Goal: Transaction & Acquisition: Book appointment/travel/reservation

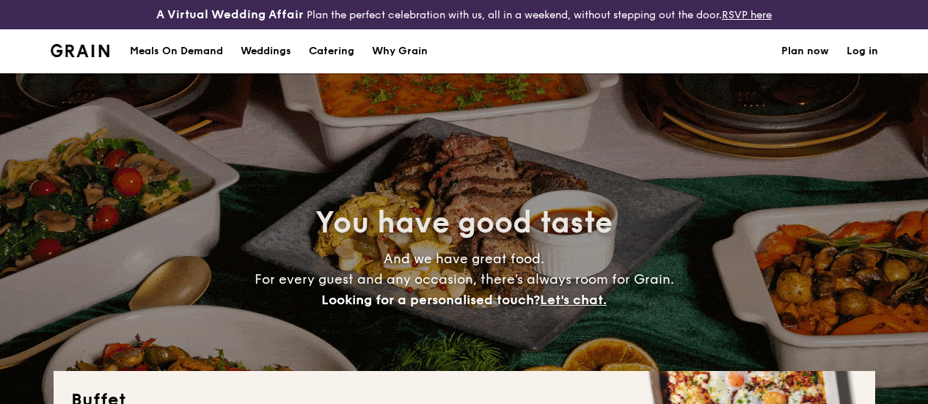
select select
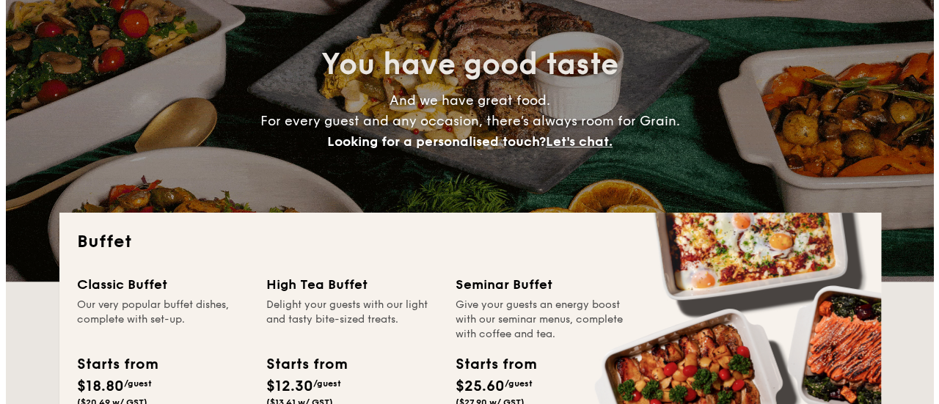
scroll to position [147, 0]
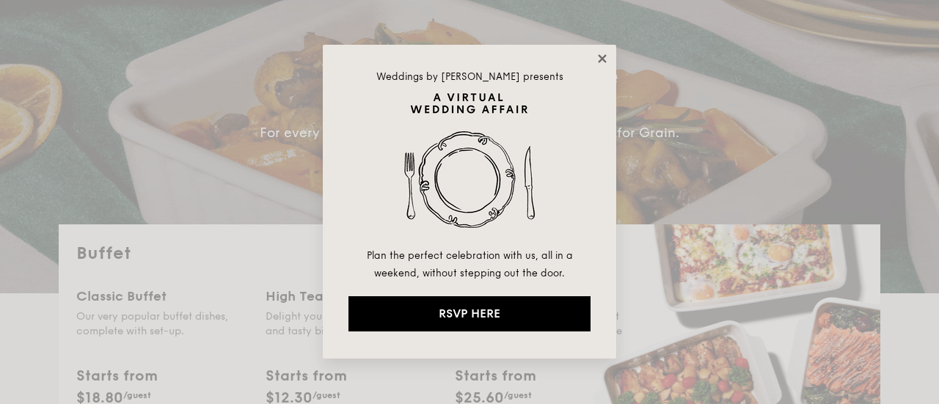
click at [600, 59] on icon at bounding box center [602, 58] width 13 height 13
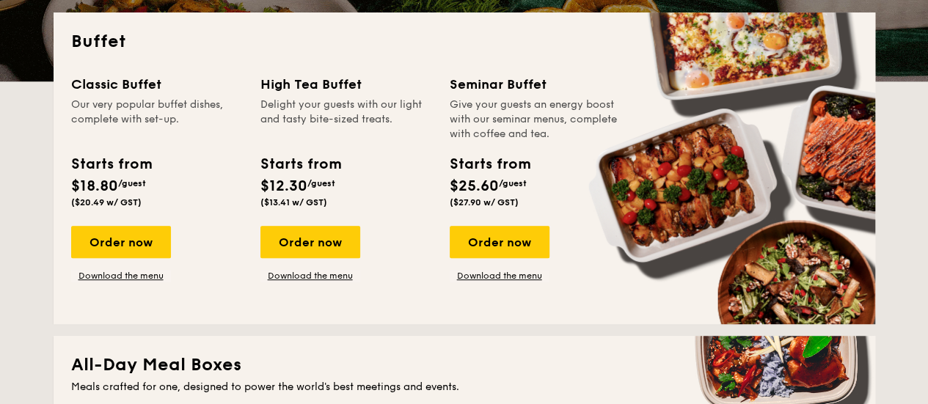
scroll to position [379, 0]
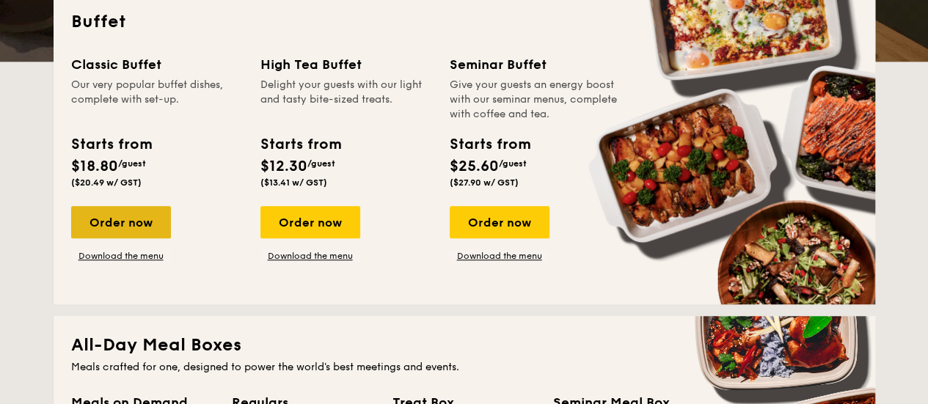
click at [101, 237] on div "Order now" at bounding box center [121, 222] width 100 height 32
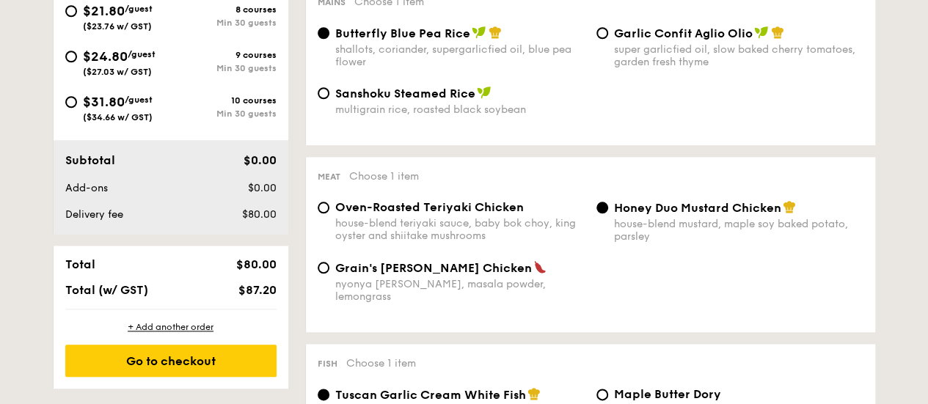
scroll to position [587, 0]
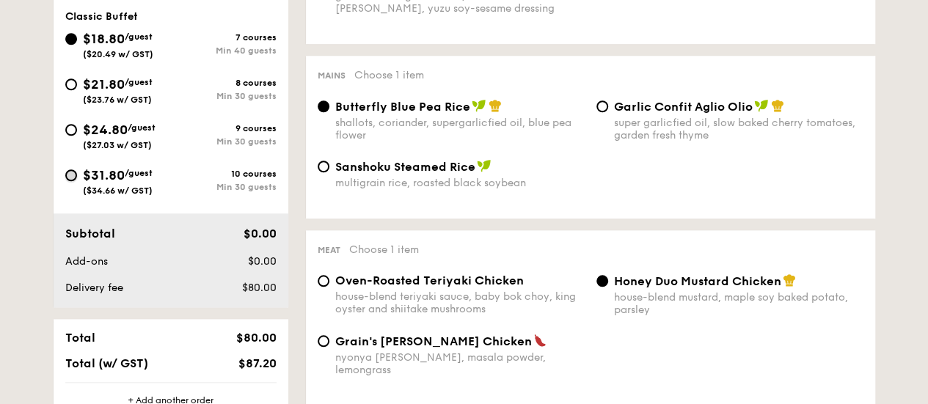
click at [69, 181] on input "$31.80 /guest ($34.66 w/ GST) 10 courses Min 30 guests" at bounding box center [71, 175] width 12 height 12
radio input "true"
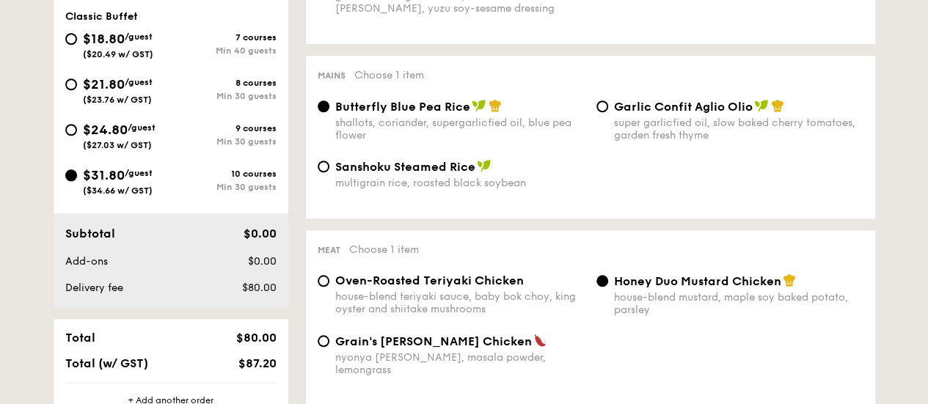
radio input "true"
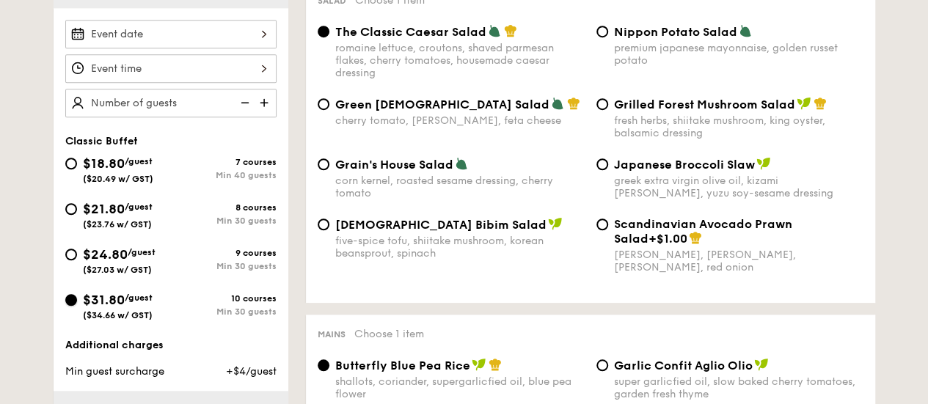
scroll to position [440, 0]
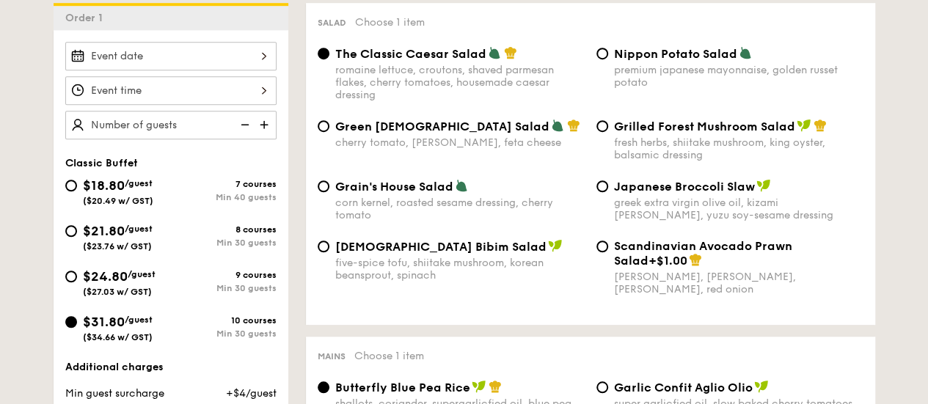
click at [261, 135] on img at bounding box center [266, 125] width 22 height 28
click at [263, 135] on img at bounding box center [266, 125] width 22 height 28
type input "30 guests"
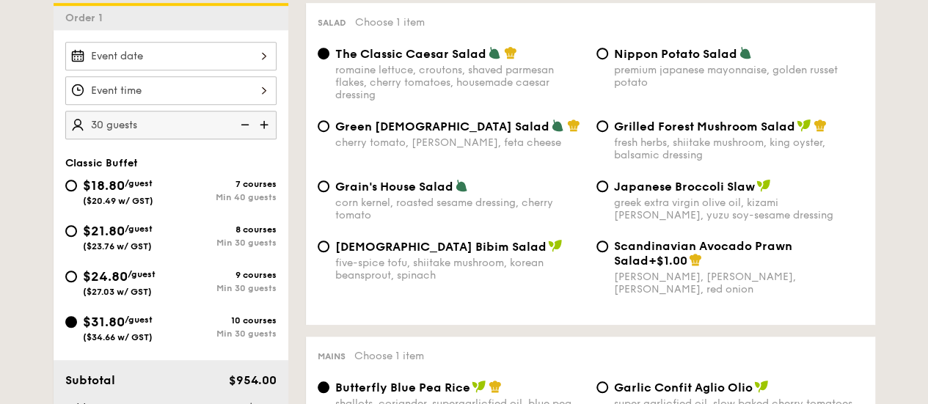
scroll to position [514, 0]
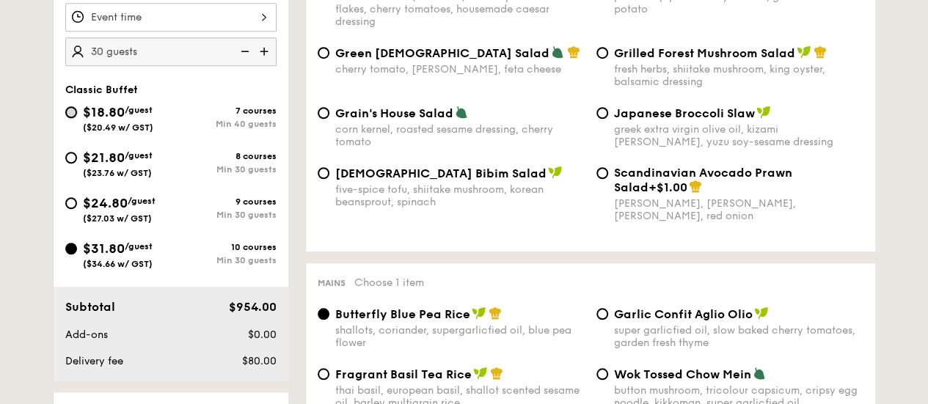
click at [73, 118] on input "$18.80 /guest ($20.49 w/ GST) 7 courses Min 40 guests" at bounding box center [71, 112] width 12 height 12
radio input "true"
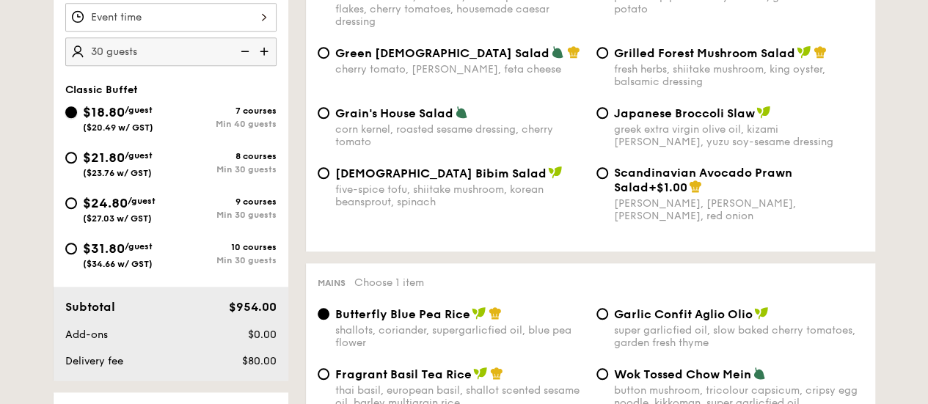
radio input "true"
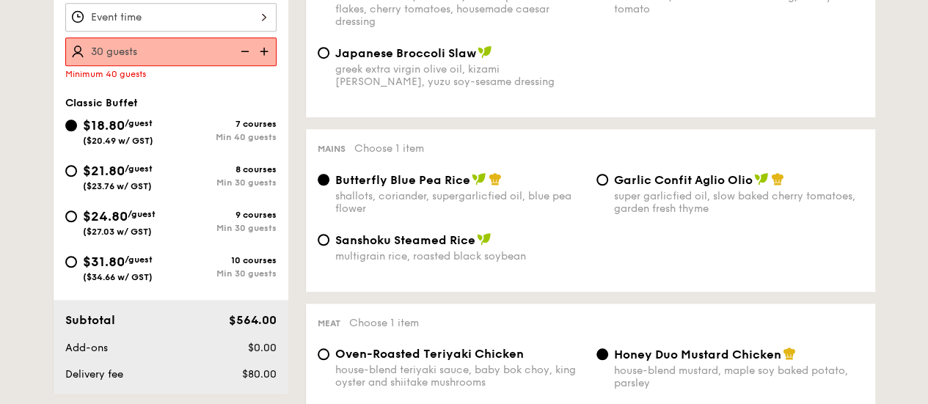
click at [263, 61] on img at bounding box center [266, 51] width 22 height 28
type input "40 guests"
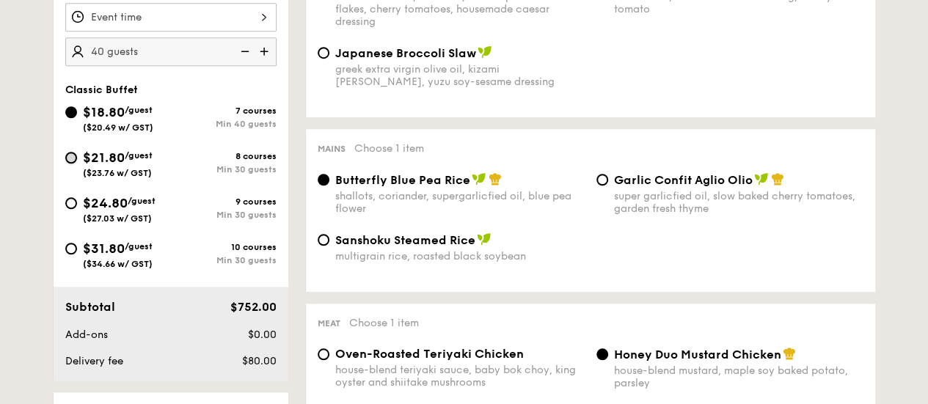
click at [74, 164] on input "$21.80 /guest ($23.76 w/ GST) 8 courses Min 30 guests" at bounding box center [71, 158] width 12 height 12
radio input "true"
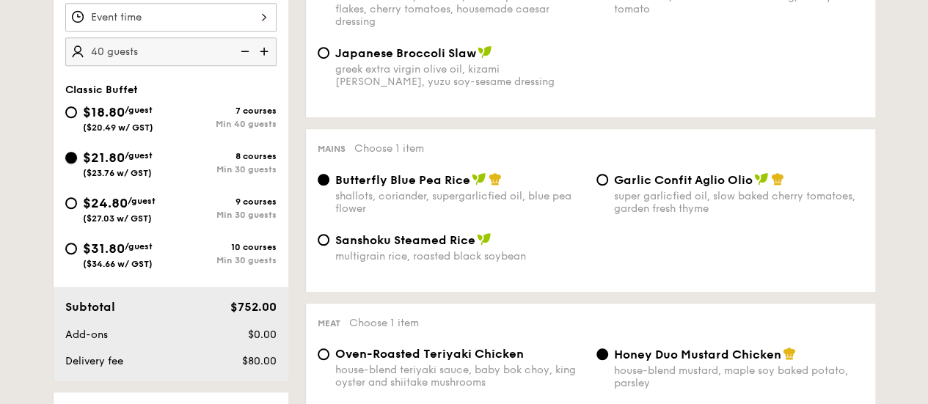
radio input "true"
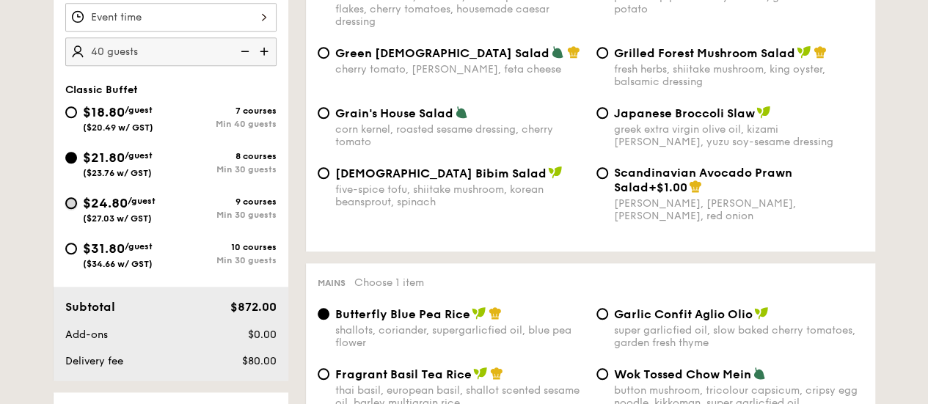
click at [70, 209] on input "$24.80 /guest ($27.03 w/ GST) 9 courses Min 30 guests" at bounding box center [71, 203] width 12 height 12
radio input "true"
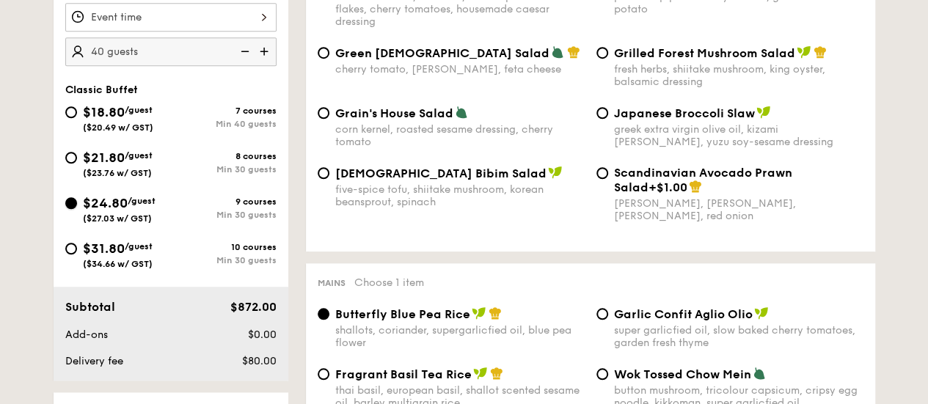
radio input "true"
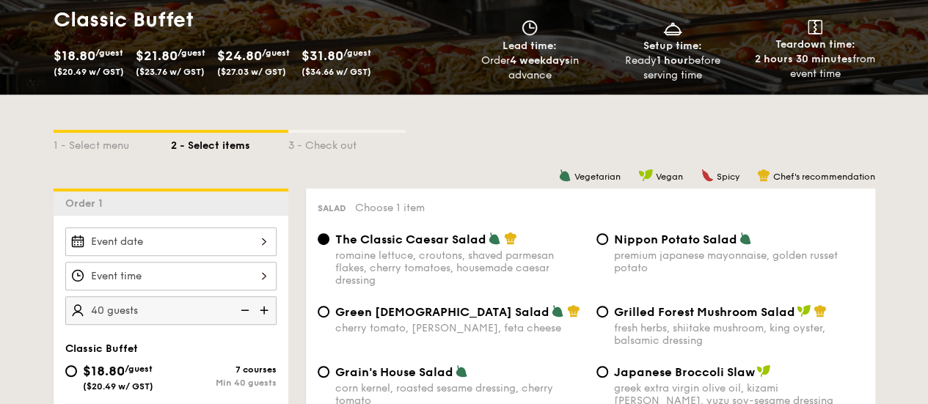
scroll to position [73, 0]
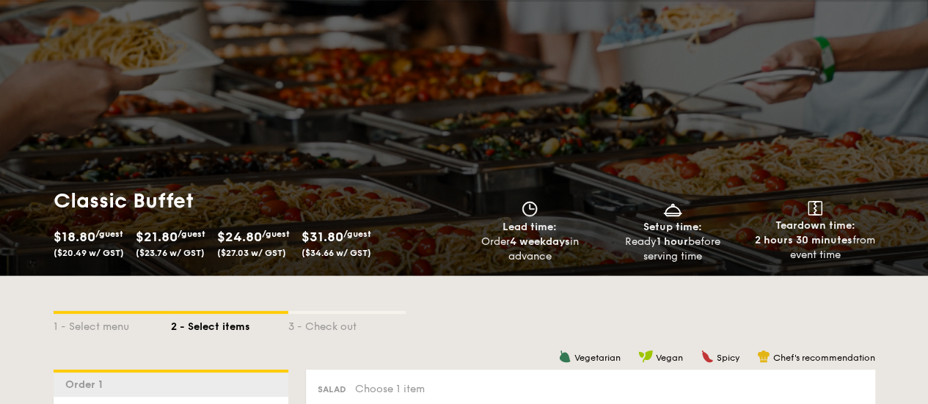
select select
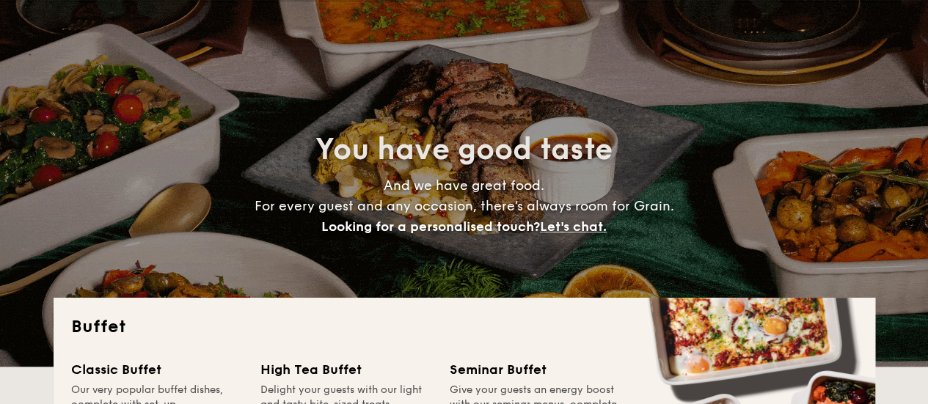
scroll to position [420, 0]
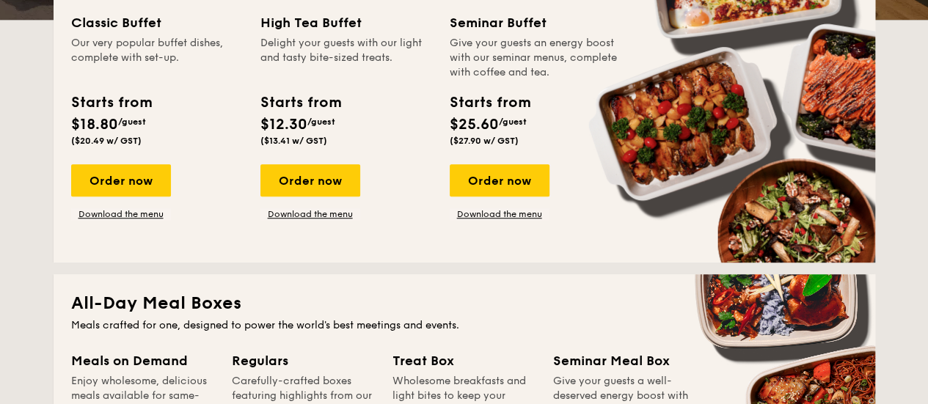
click at [610, 245] on div "Classic Buffet Our very popular buffet dishes, complete with set-up. Starts fro…" at bounding box center [464, 128] width 787 height 233
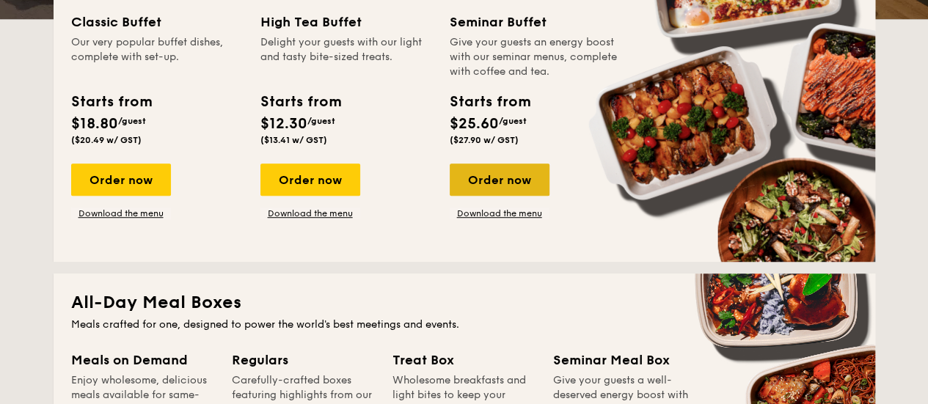
scroll to position [494, 0]
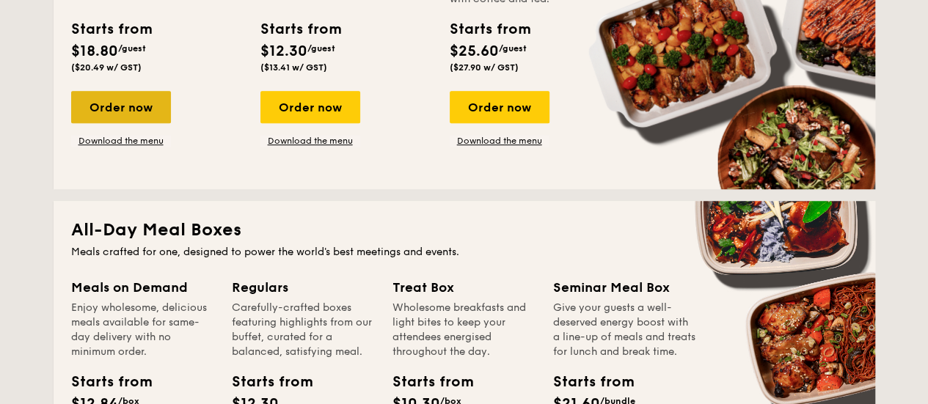
click at [131, 112] on div "Order now" at bounding box center [121, 107] width 100 height 32
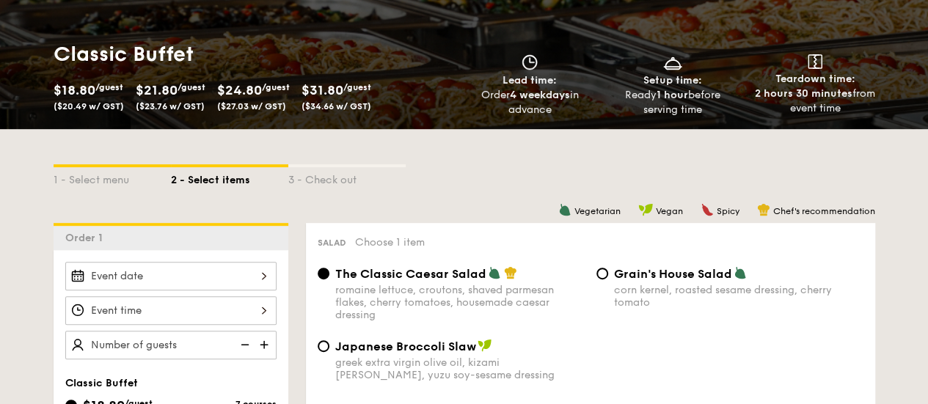
scroll to position [147, 0]
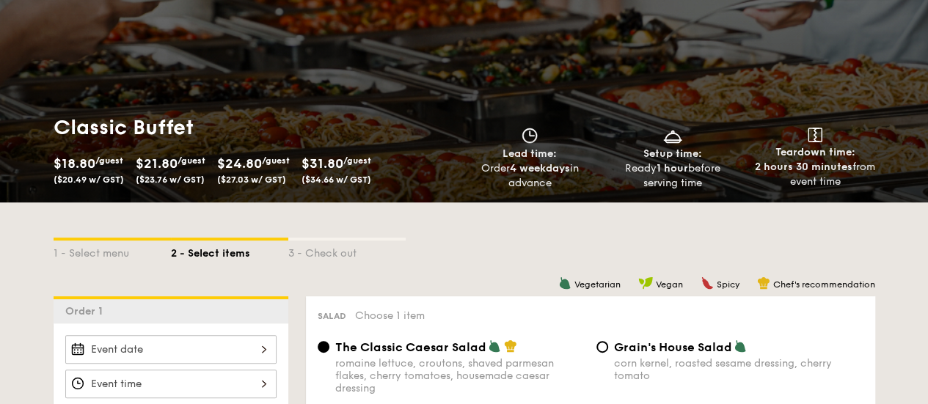
select select
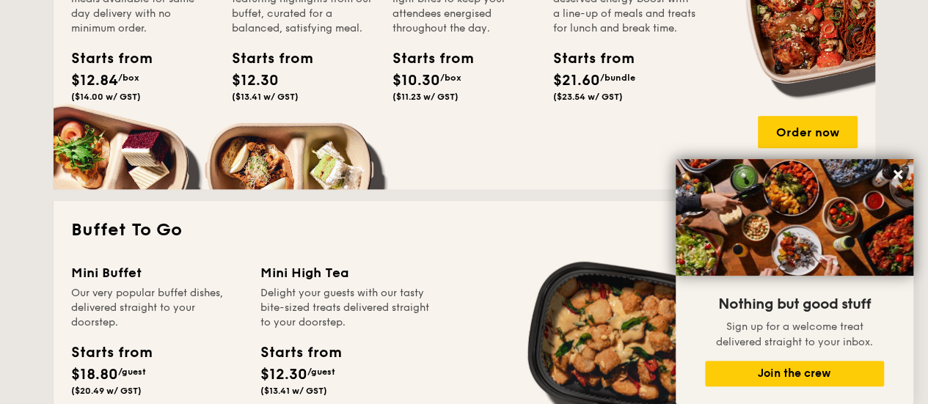
scroll to position [935, 0]
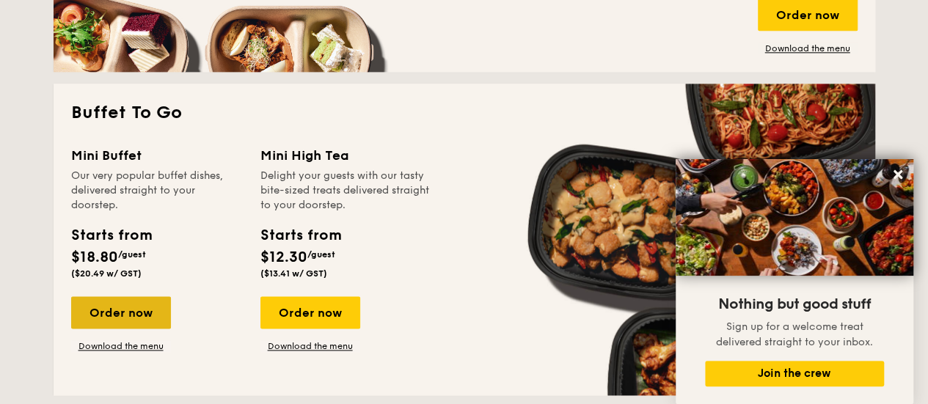
click at [127, 324] on div "Order now" at bounding box center [121, 312] width 100 height 32
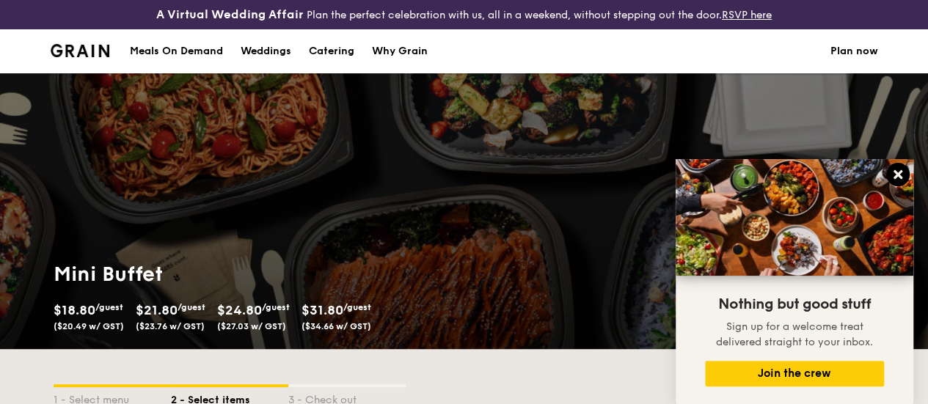
click at [900, 174] on icon at bounding box center [898, 174] width 9 height 9
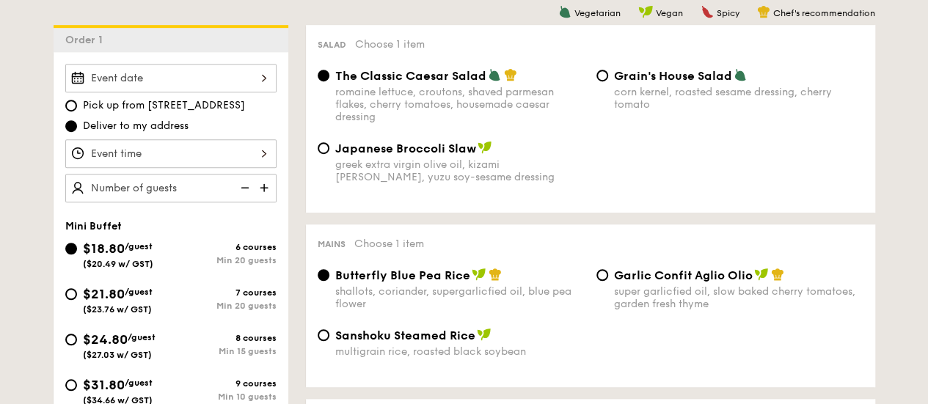
scroll to position [514, 0]
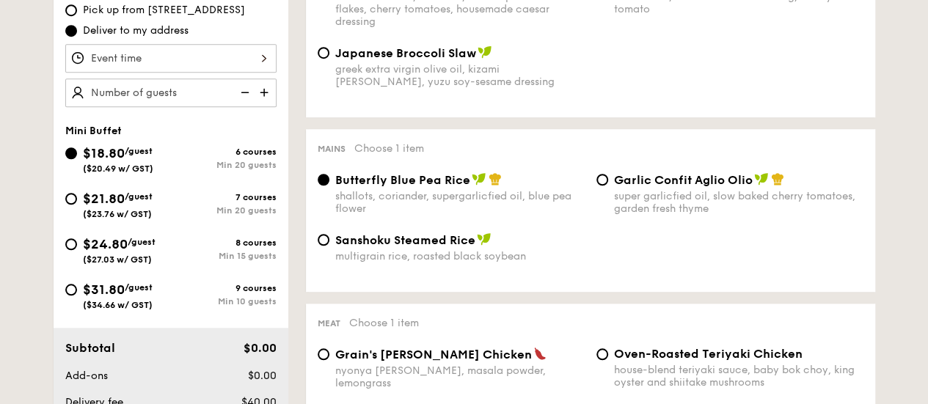
click at [263, 102] on img at bounding box center [266, 93] width 22 height 28
type input "25 guests"
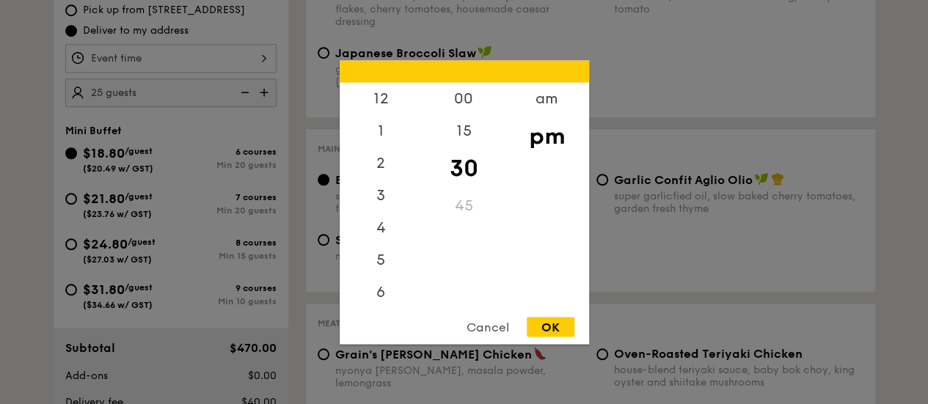
click at [261, 70] on div "12 1 2 3 4 5 6 7 8 9 10 11 00 15 30 45 am pm Cancel OK" at bounding box center [170, 58] width 211 height 29
click at [373, 102] on div "12" at bounding box center [381, 103] width 83 height 43
click at [457, 106] on div "00" at bounding box center [464, 103] width 83 height 43
click at [550, 330] on div "OK" at bounding box center [551, 327] width 48 height 20
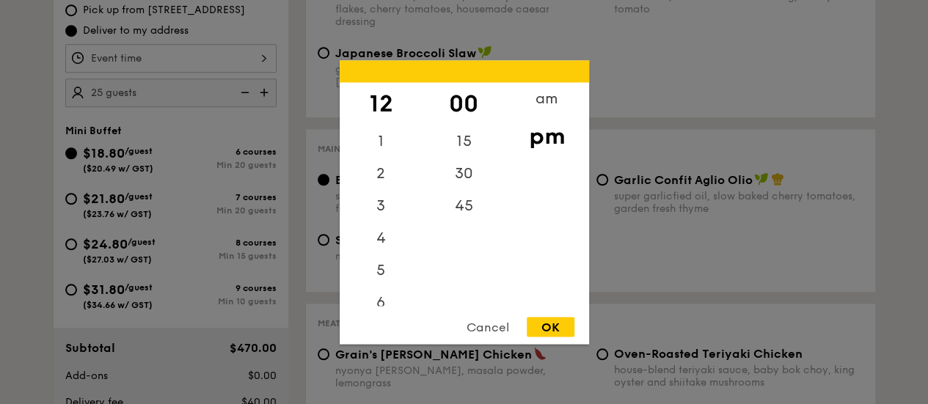
type input "12:00PM"
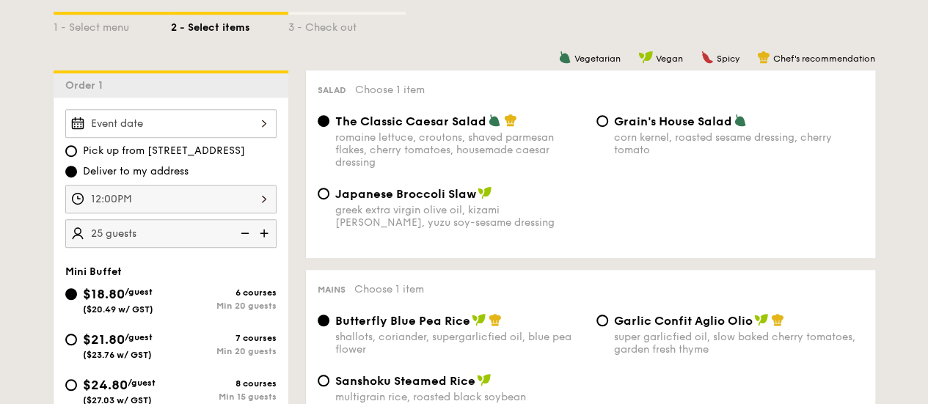
scroll to position [367, 0]
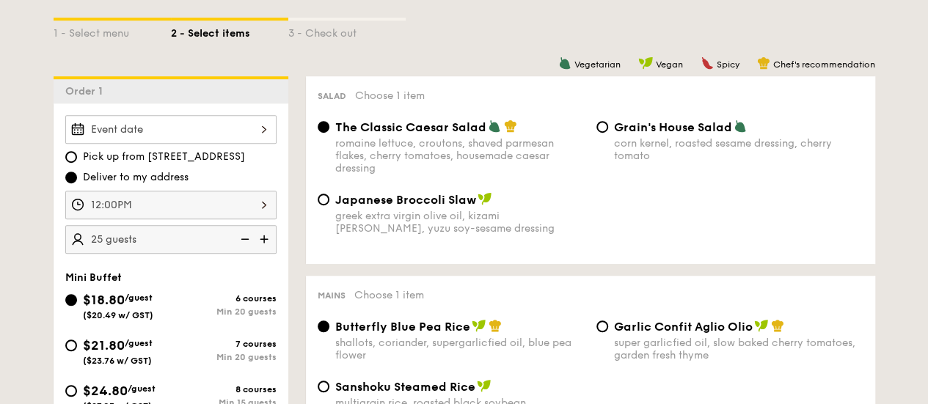
click at [261, 142] on div at bounding box center [170, 129] width 211 height 29
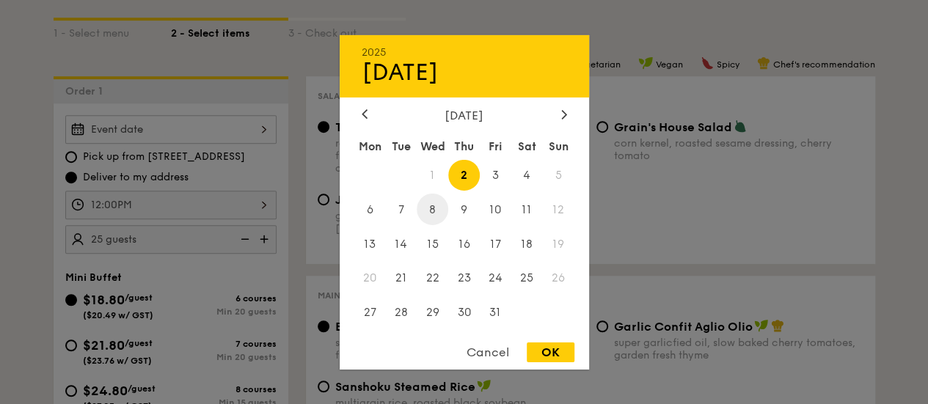
click at [430, 202] on span "8" at bounding box center [433, 210] width 32 height 32
click at [552, 358] on div "OK" at bounding box center [551, 353] width 48 height 20
type input "[DATE]"
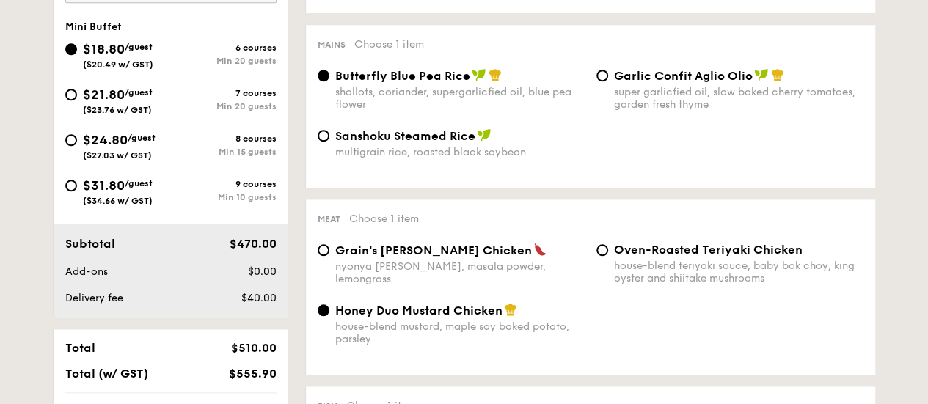
scroll to position [587, 0]
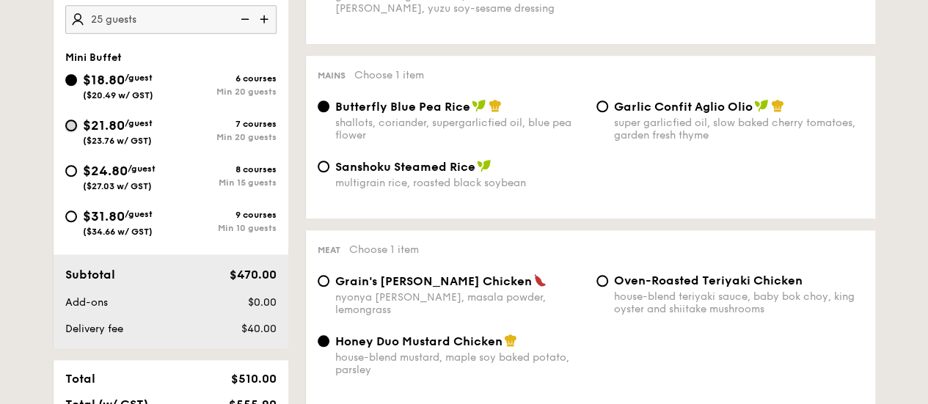
click at [72, 131] on input "$21.80 /guest ($23.76 w/ GST) 7 courses Min 20 guests" at bounding box center [71, 126] width 12 height 12
radio input "true"
radio input "false"
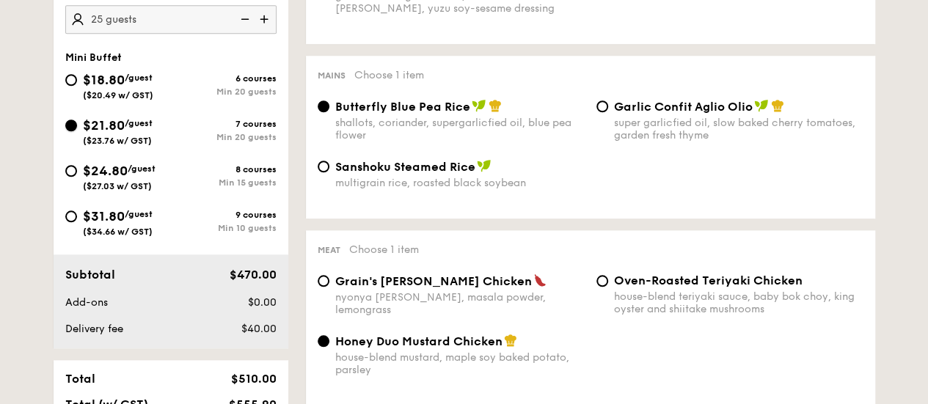
radio input "true"
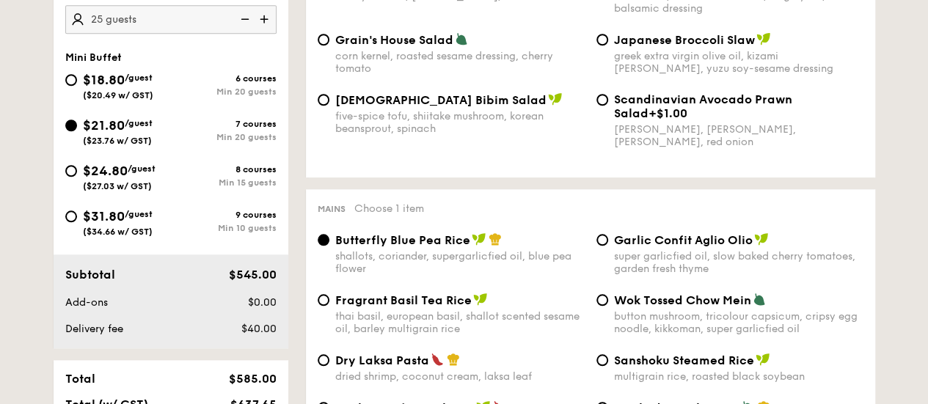
click at [244, 27] on img at bounding box center [244, 19] width 22 height 28
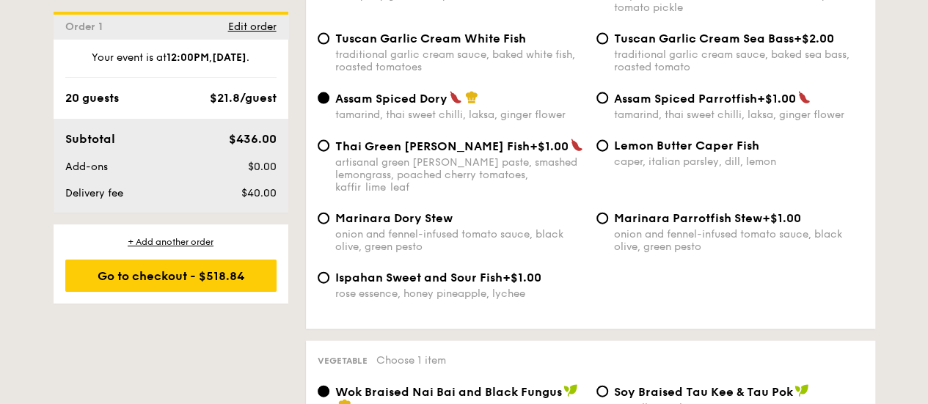
scroll to position [1541, 0]
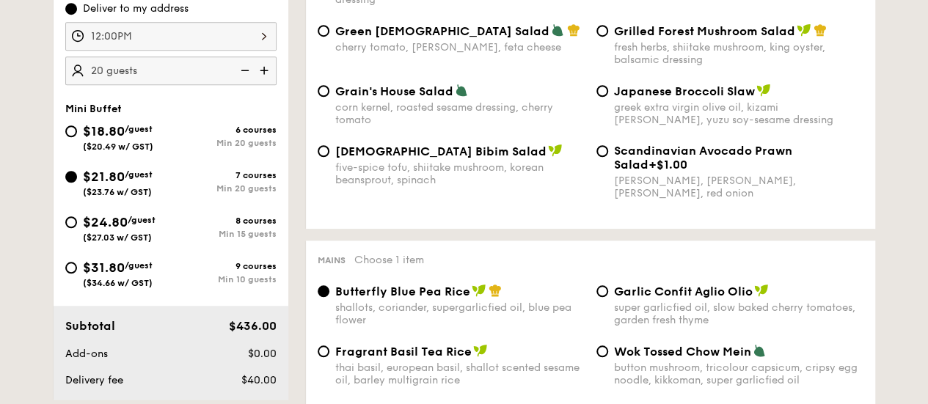
scroll to position [514, 0]
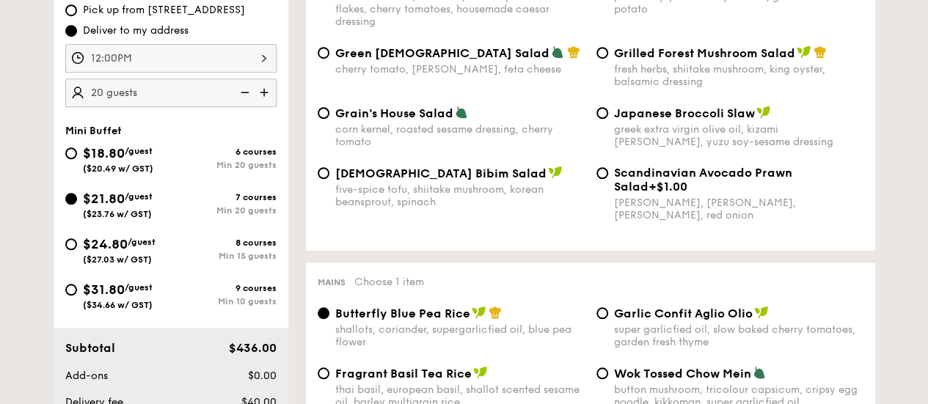
click at [261, 103] on img at bounding box center [266, 93] width 22 height 28
type input "25 guests"
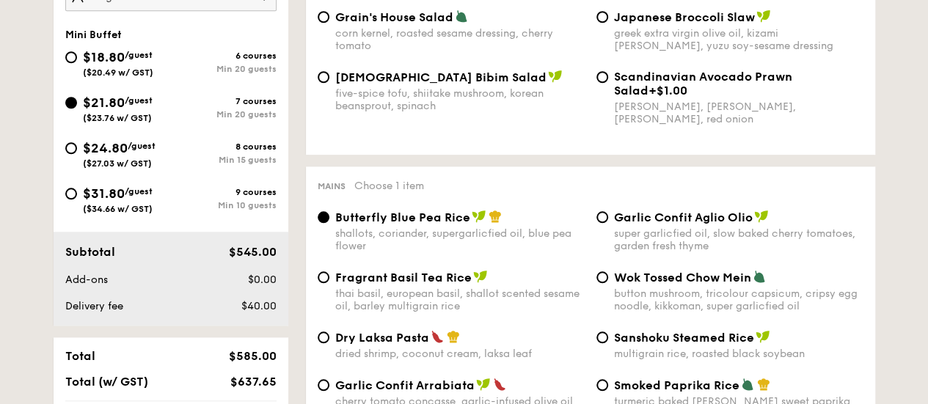
scroll to position [587, 0]
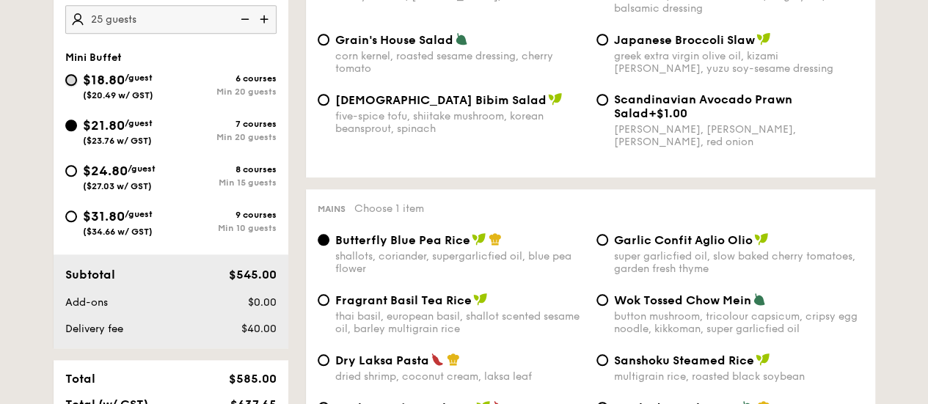
click at [70, 86] on input "$18.80 /guest ($20.49 w/ GST) 6 courses Min 20 guests" at bounding box center [71, 80] width 12 height 12
radio input "true"
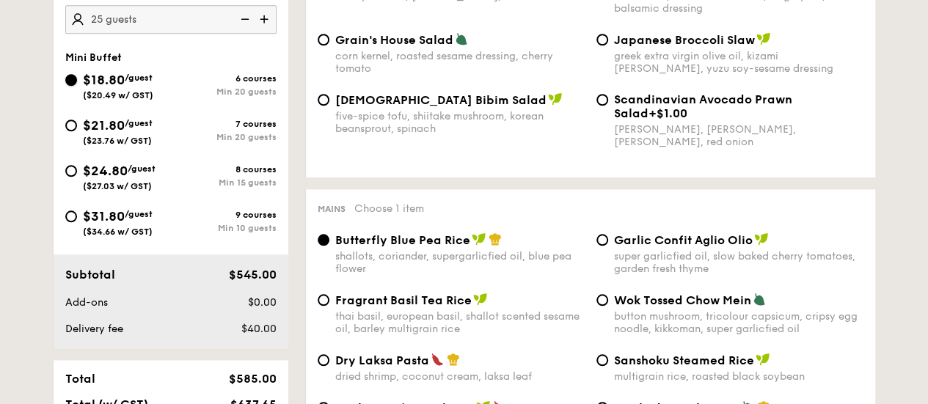
radio input "true"
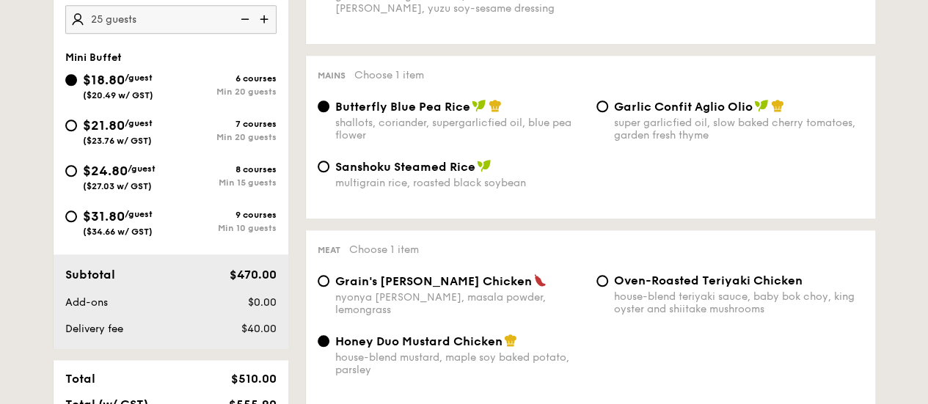
click at [244, 28] on img at bounding box center [244, 19] width 22 height 28
type input "20 guests"
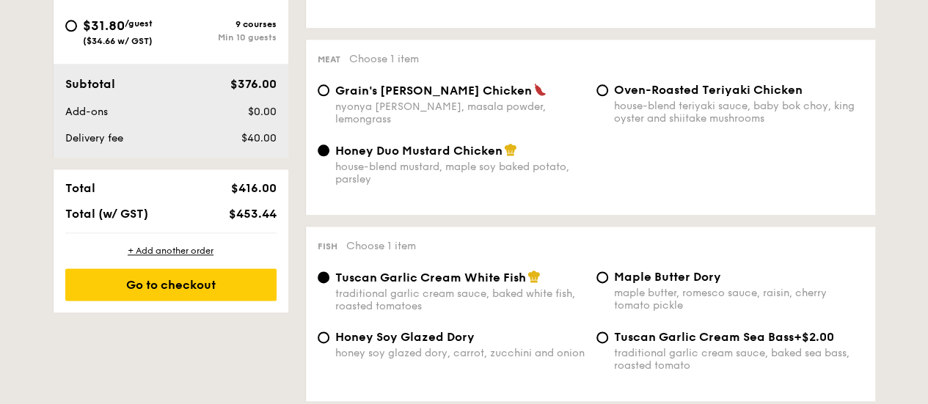
scroll to position [807, 0]
